Goal: Task Accomplishment & Management: Use online tool/utility

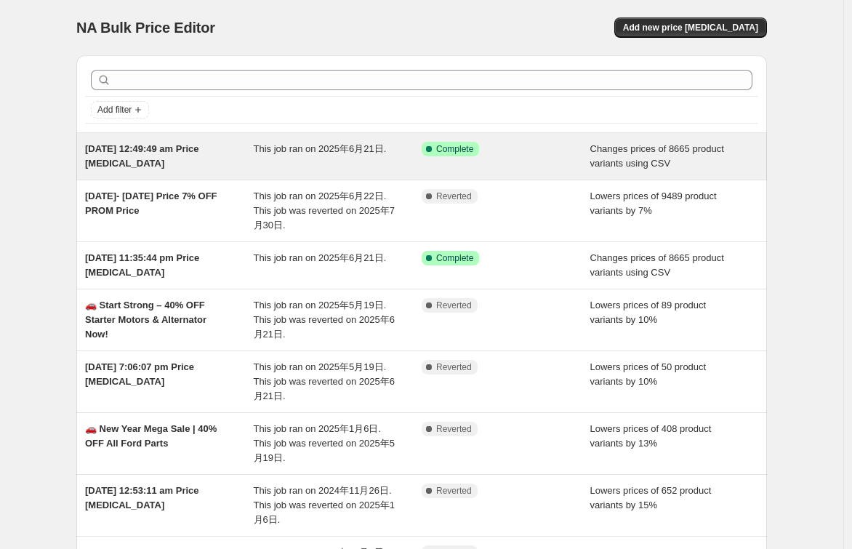
click at [147, 158] on span "[DATE] 12:49:49 am Price [MEDICAL_DATA]" at bounding box center [142, 155] width 114 height 25
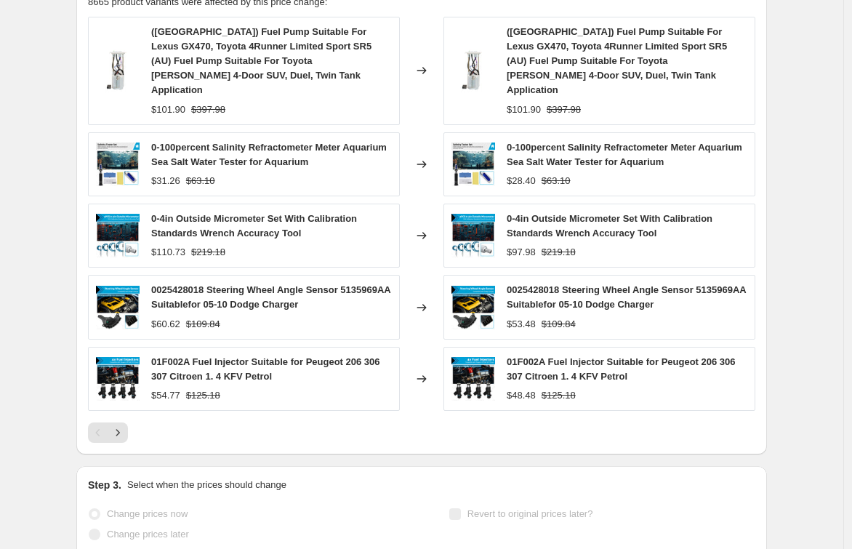
scroll to position [716, 0]
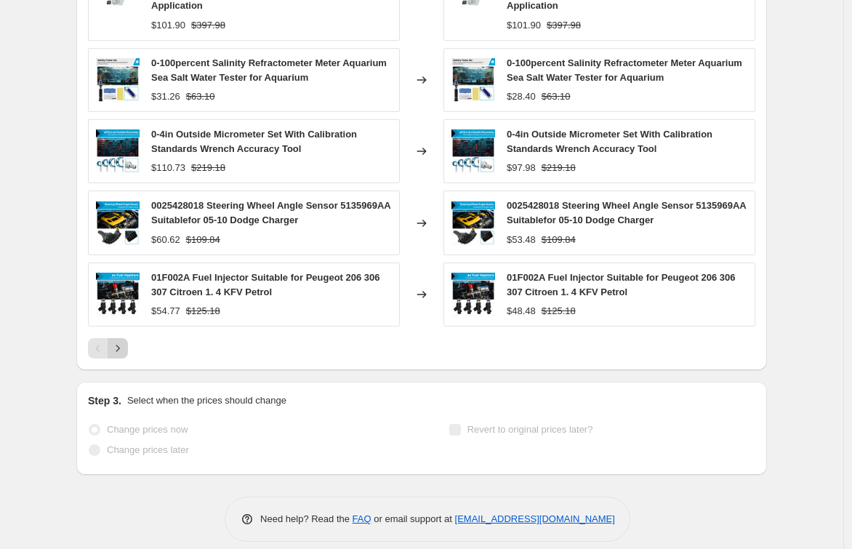
click at [125, 341] on icon "Next" at bounding box center [117, 348] width 15 height 15
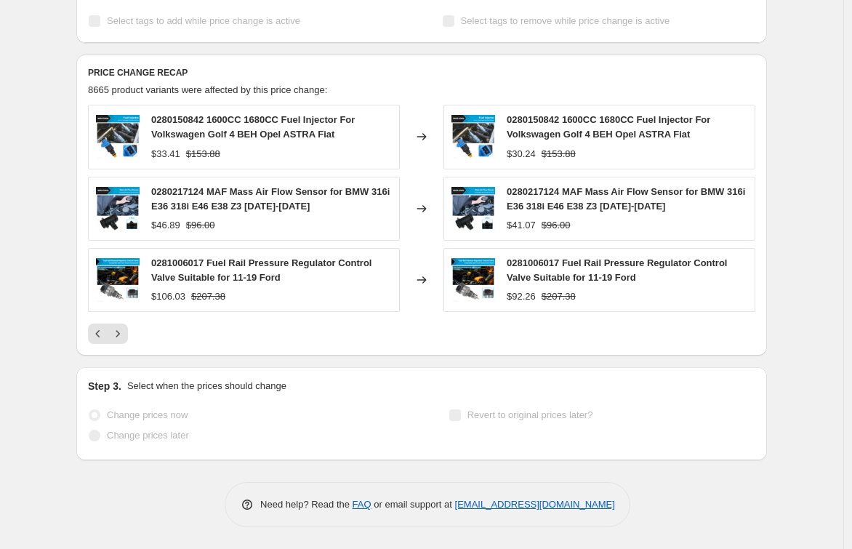
scroll to position [543, 0]
click at [125, 333] on icon "Next" at bounding box center [117, 333] width 15 height 15
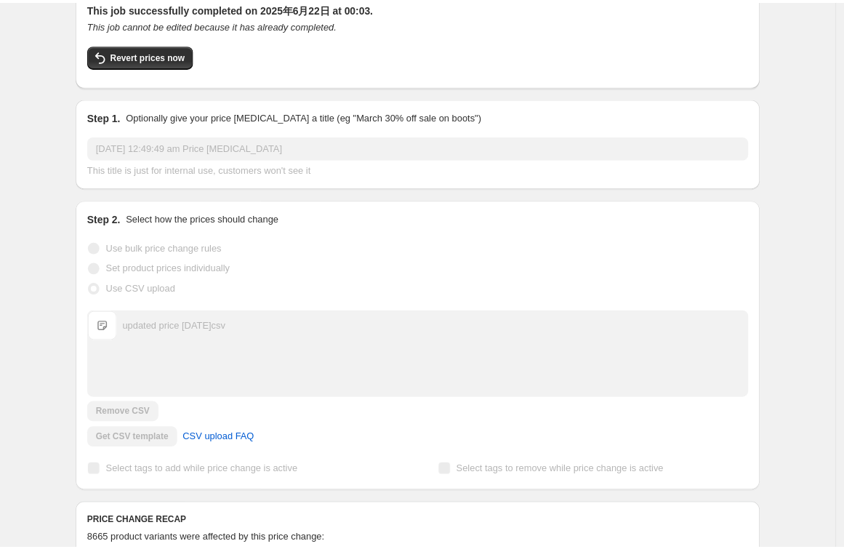
scroll to position [94, 0]
